Goal: Information Seeking & Learning: Learn about a topic

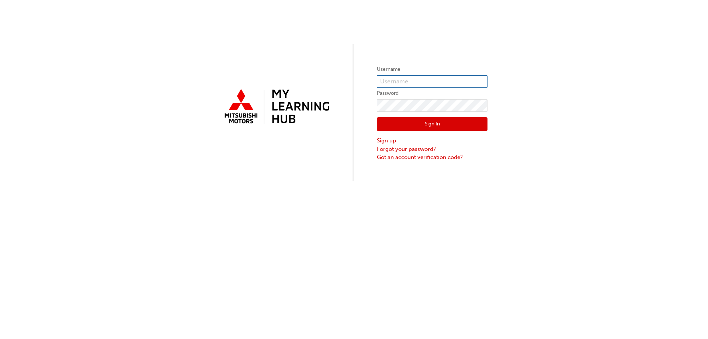
type input "0005912160"
click at [433, 125] on button "Sign In" at bounding box center [432, 124] width 111 height 14
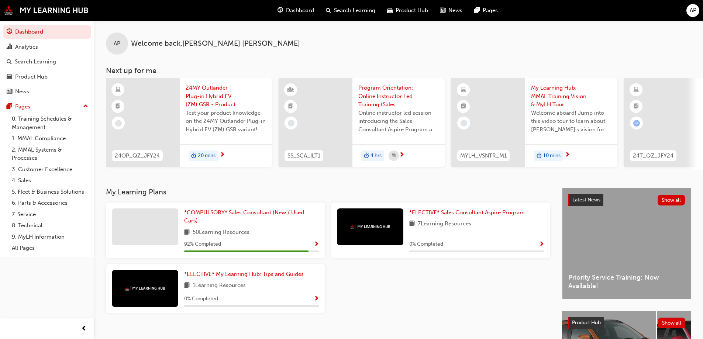
click at [299, 8] on span "Dashboard" at bounding box center [300, 10] width 28 height 8
click at [343, 13] on span "Search Learning" at bounding box center [354, 10] width 41 height 8
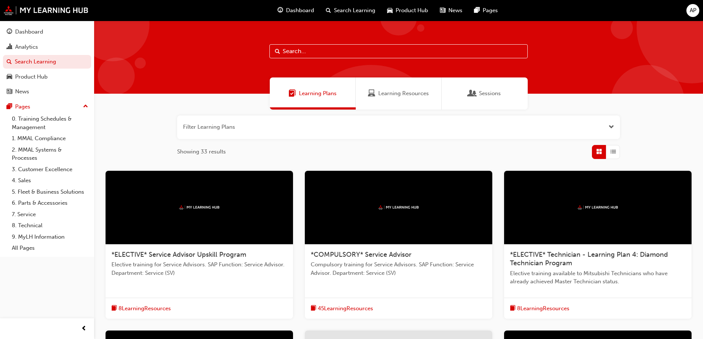
click at [296, 9] on span "Dashboard" at bounding box center [300, 10] width 28 height 8
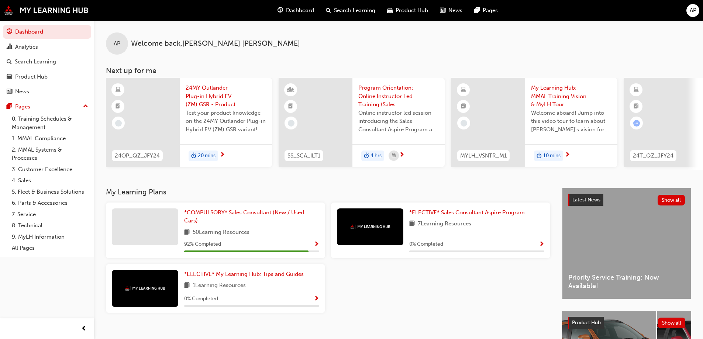
click at [115, 44] on span "AP" at bounding box center [117, 43] width 7 height 8
click at [46, 49] on div "Analytics" at bounding box center [47, 46] width 81 height 9
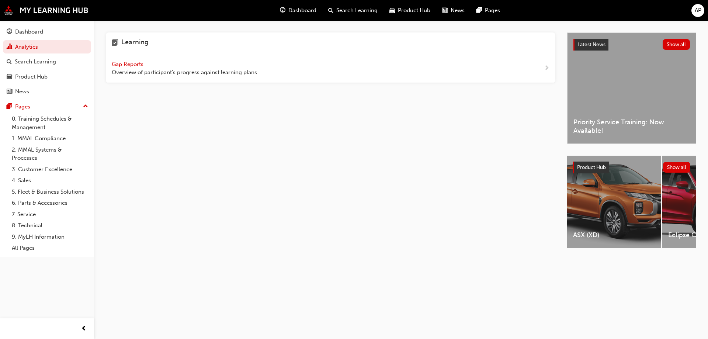
click at [131, 62] on span "Gap Reports" at bounding box center [128, 64] width 33 height 7
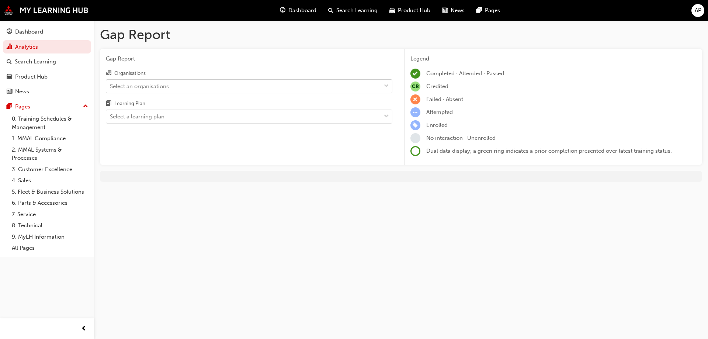
click at [186, 89] on div "Select an organisations" at bounding box center [243, 86] width 275 height 13
click at [111, 89] on input "Organisations Select an organisations" at bounding box center [110, 86] width 1 height 6
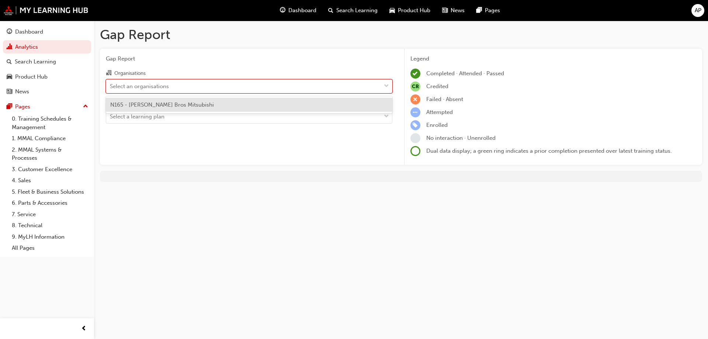
click at [181, 103] on span "N165 - [PERSON_NAME] Bros Mitsubishi" at bounding box center [162, 104] width 104 height 7
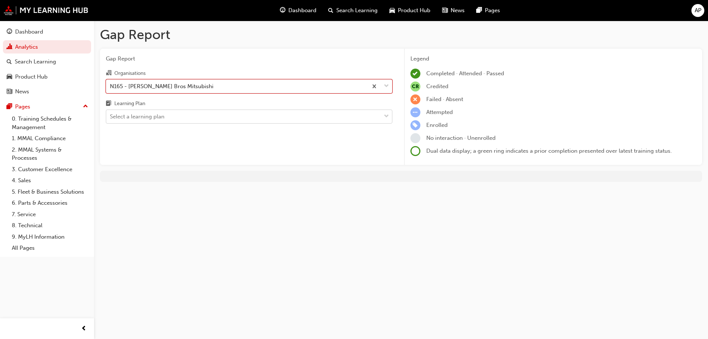
click at [180, 119] on div "Select a learning plan" at bounding box center [243, 116] width 275 height 13
click at [111, 119] on input "Learning Plan Select a learning plan" at bounding box center [110, 116] width 1 height 6
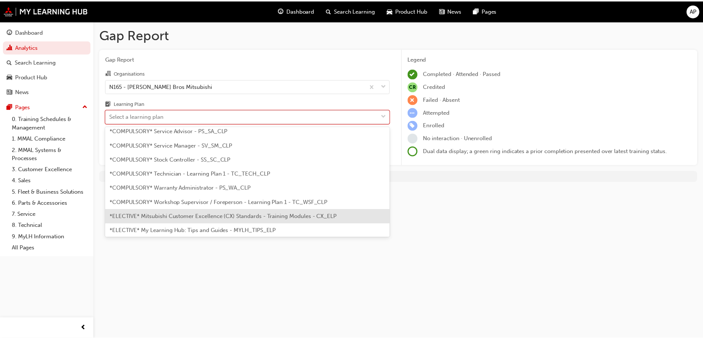
scroll to position [221, 0]
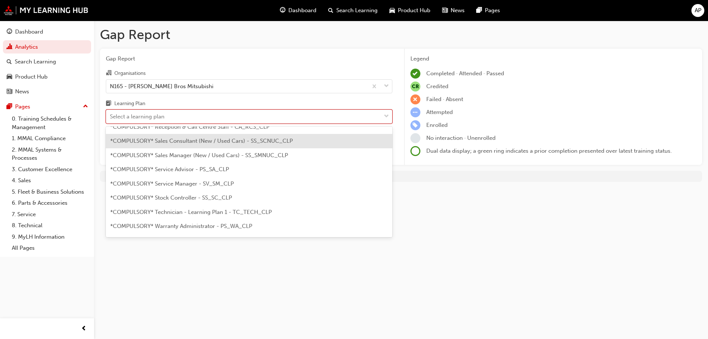
click at [309, 141] on div "*COMPULSORY* Sales Consultant (New / Used Cars) - SS_SCNUC_CLP" at bounding box center [249, 141] width 287 height 14
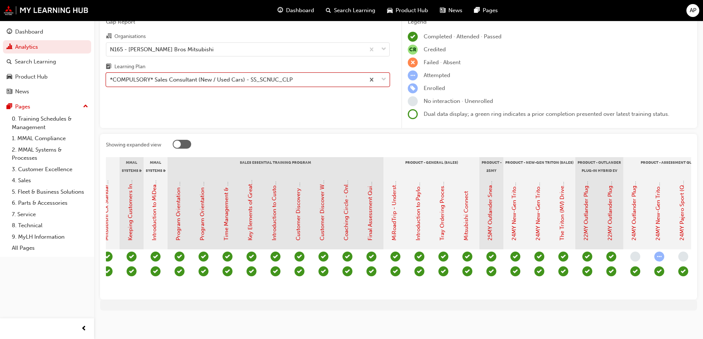
scroll to position [0, 650]
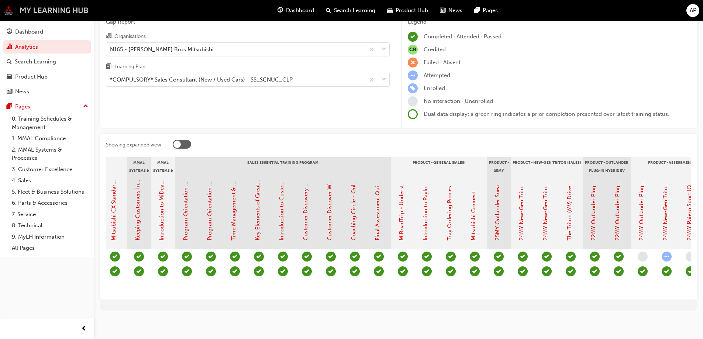
click at [25, 13] on img at bounding box center [46, 11] width 85 height 10
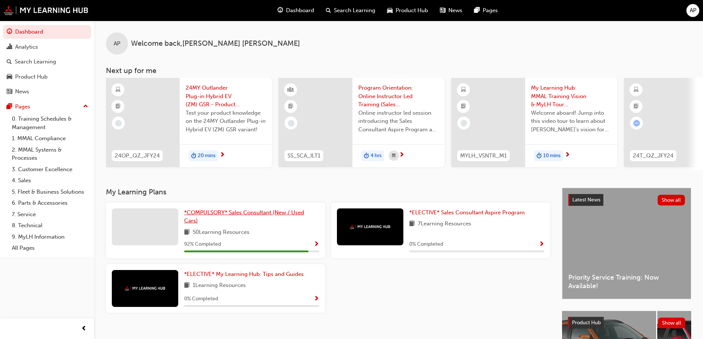
click at [262, 215] on span "*COMPULSORY* Sales Consultant (New / Used Cars)" at bounding box center [244, 216] width 120 height 15
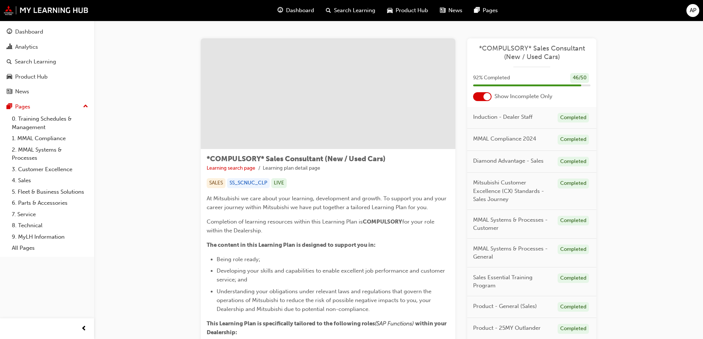
scroll to position [184, 0]
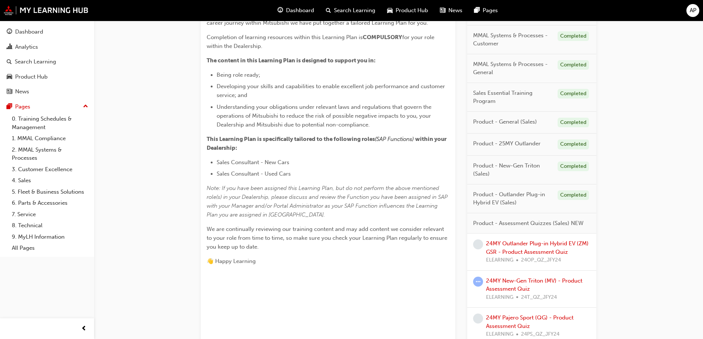
click at [48, 5] on div "Dashboard Search Learning Product Hub News Pages AP" at bounding box center [351, 10] width 703 height 21
click at [51, 8] on img at bounding box center [46, 11] width 85 height 10
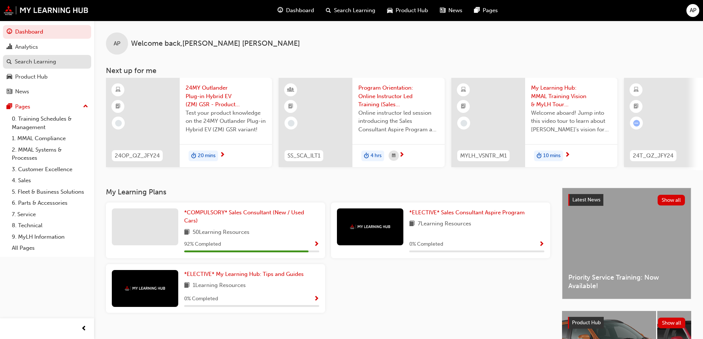
click at [46, 62] on div "Search Learning" at bounding box center [35, 62] width 41 height 8
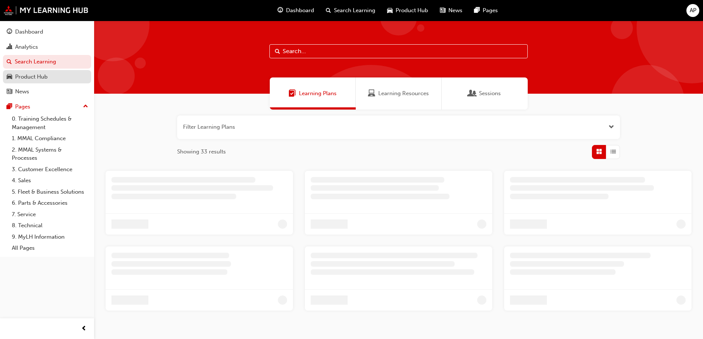
click at [36, 77] on div "Product Hub" at bounding box center [31, 77] width 32 height 8
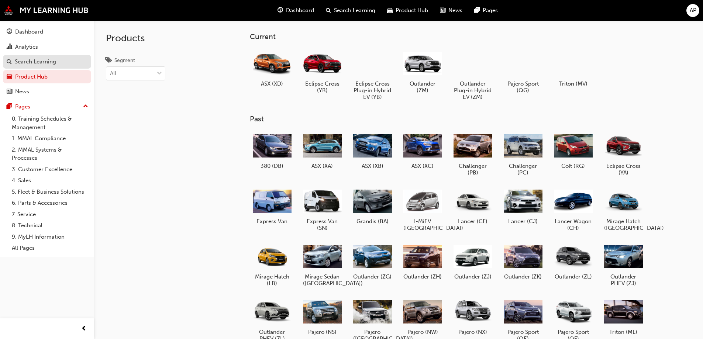
click at [15, 58] on div "Search Learning" at bounding box center [35, 62] width 41 height 8
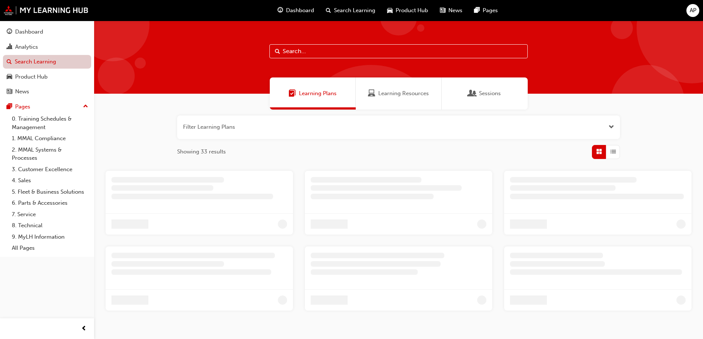
click at [19, 51] on link "Analytics" at bounding box center [47, 47] width 88 height 14
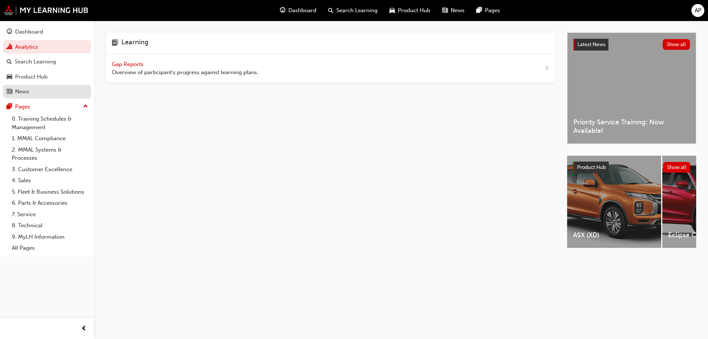
click at [45, 88] on div "News" at bounding box center [47, 91] width 81 height 9
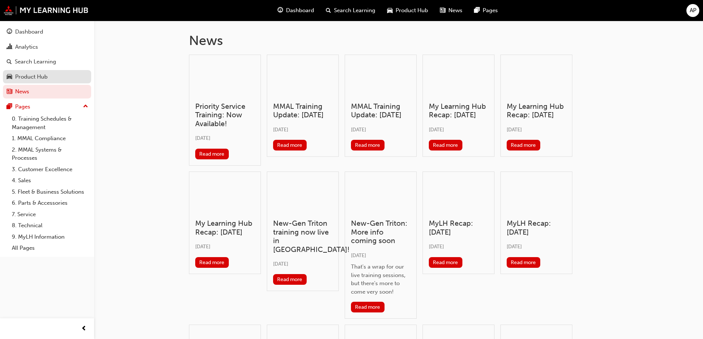
click at [46, 81] on link "Product Hub" at bounding box center [47, 77] width 88 height 14
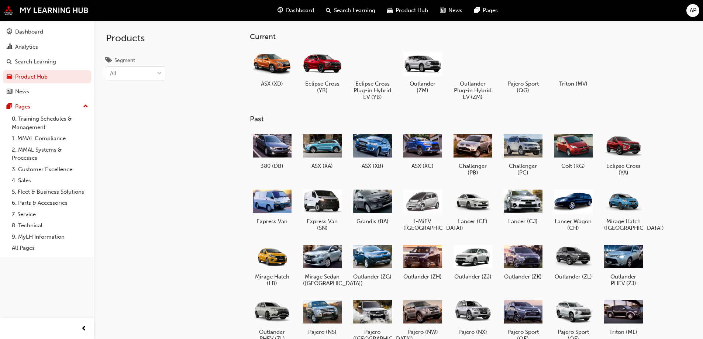
click at [53, 69] on button "Dashboard Analytics Search Learning Product Hub News Pages" at bounding box center [47, 62] width 88 height 76
click at [55, 65] on div "Search Learning" at bounding box center [35, 62] width 41 height 8
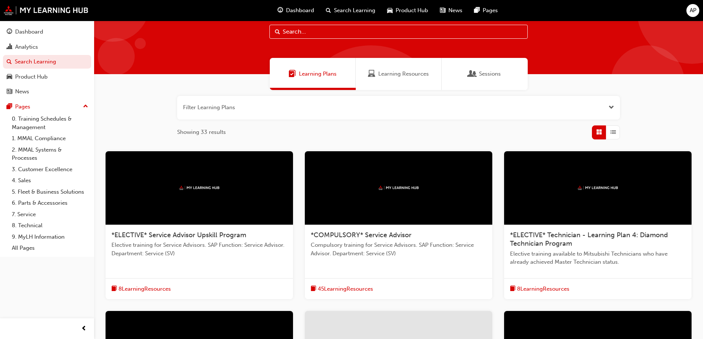
scroll to position [17, 0]
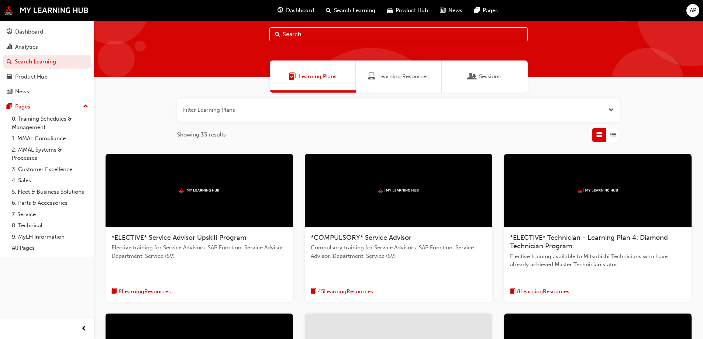
click at [617, 132] on div "button" at bounding box center [613, 135] width 14 height 14
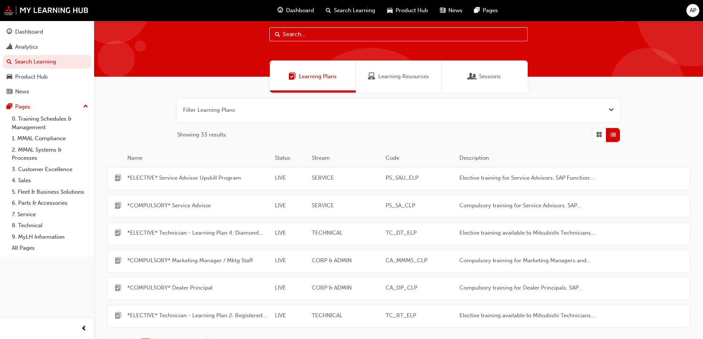
click at [263, 109] on button "button" at bounding box center [398, 110] width 443 height 24
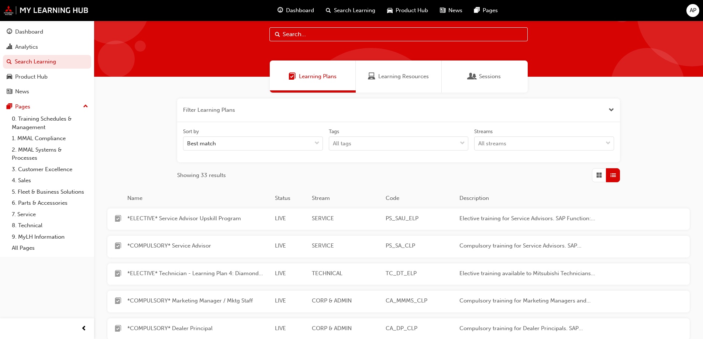
click at [326, 35] on input "text" at bounding box center [398, 34] width 258 height 14
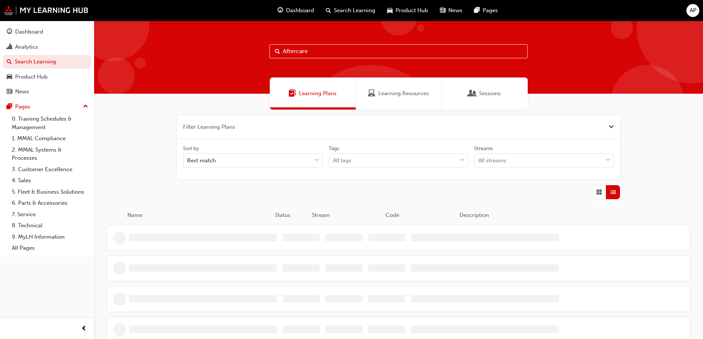
type input "Aftercare"
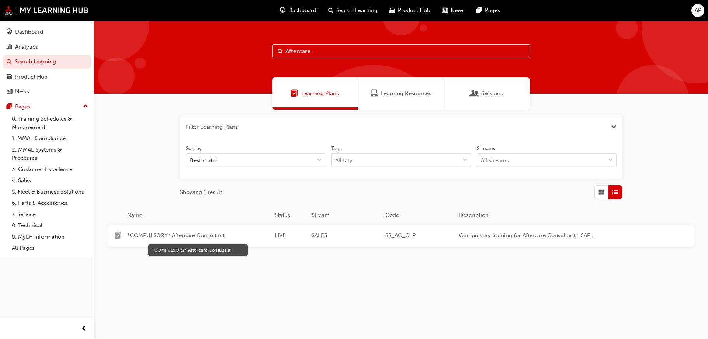
click at [191, 237] on span "*COMPULSORY* Aftercare Consultant" at bounding box center [198, 235] width 142 height 8
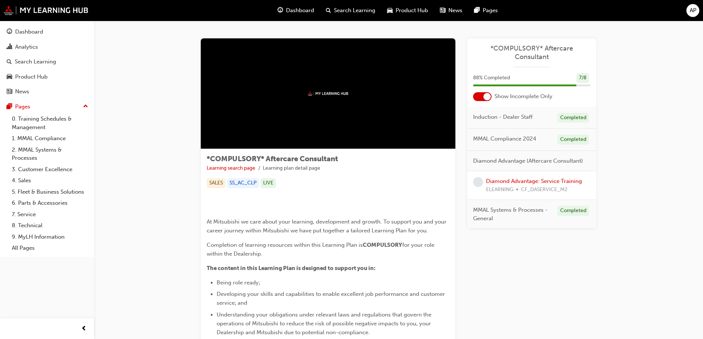
click at [692, 14] on span "AP" at bounding box center [692, 10] width 7 height 8
